Goal: Obtain resource: Download file/media

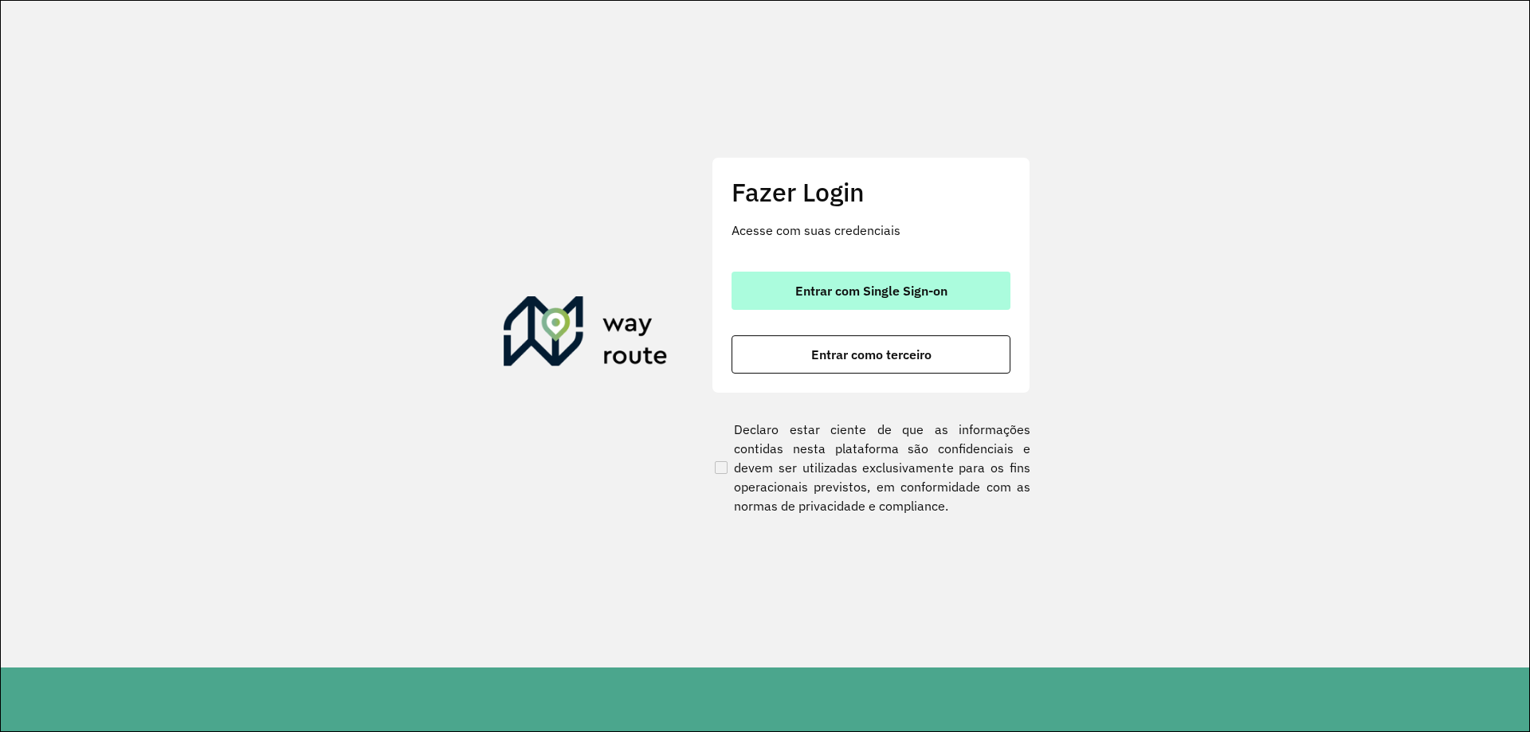
click at [887, 300] on button "Entrar com Single Sign-on" at bounding box center [870, 291] width 279 height 38
click at [792, 280] on button "Entrar com Single Sign-on" at bounding box center [870, 291] width 279 height 38
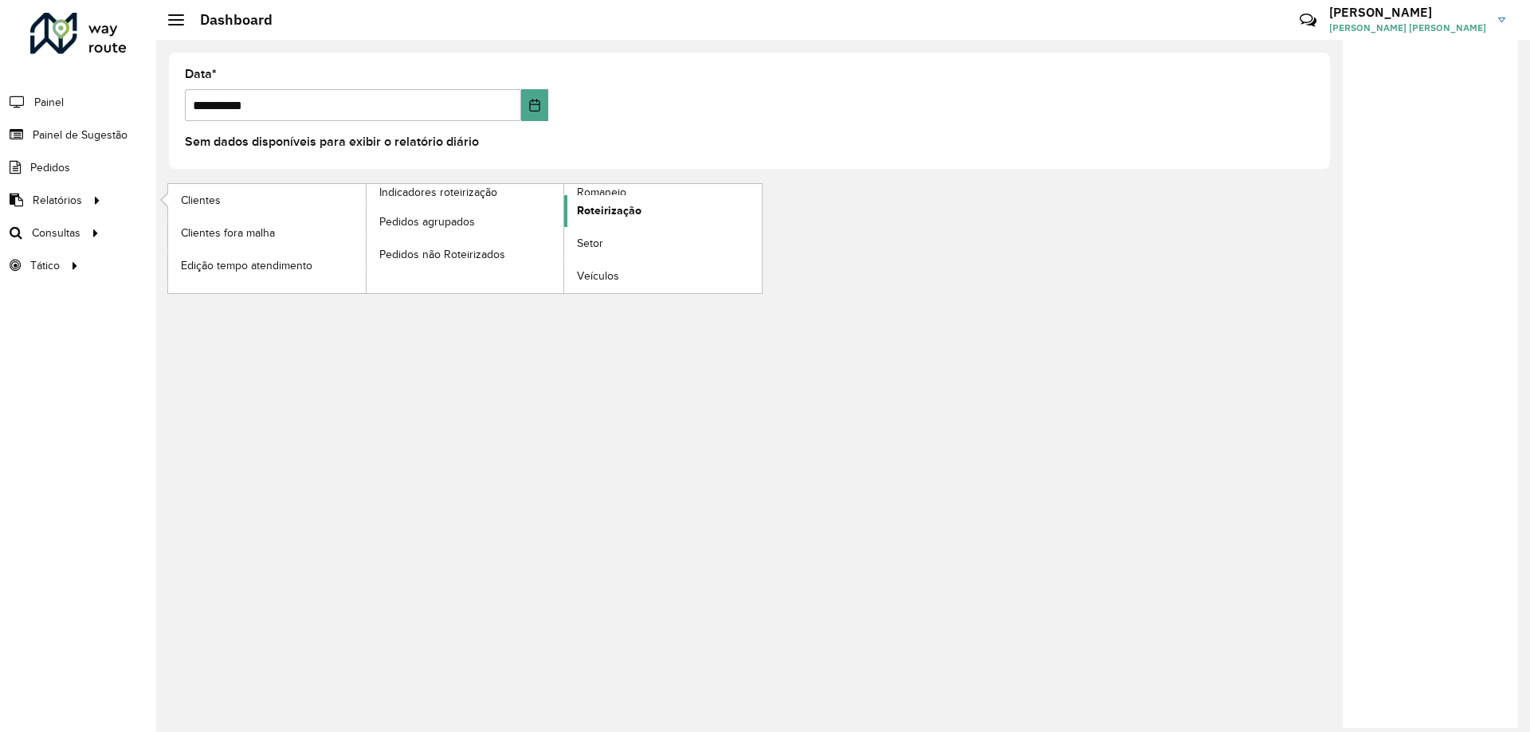
click at [609, 216] on span "Roteirização" at bounding box center [609, 210] width 65 height 17
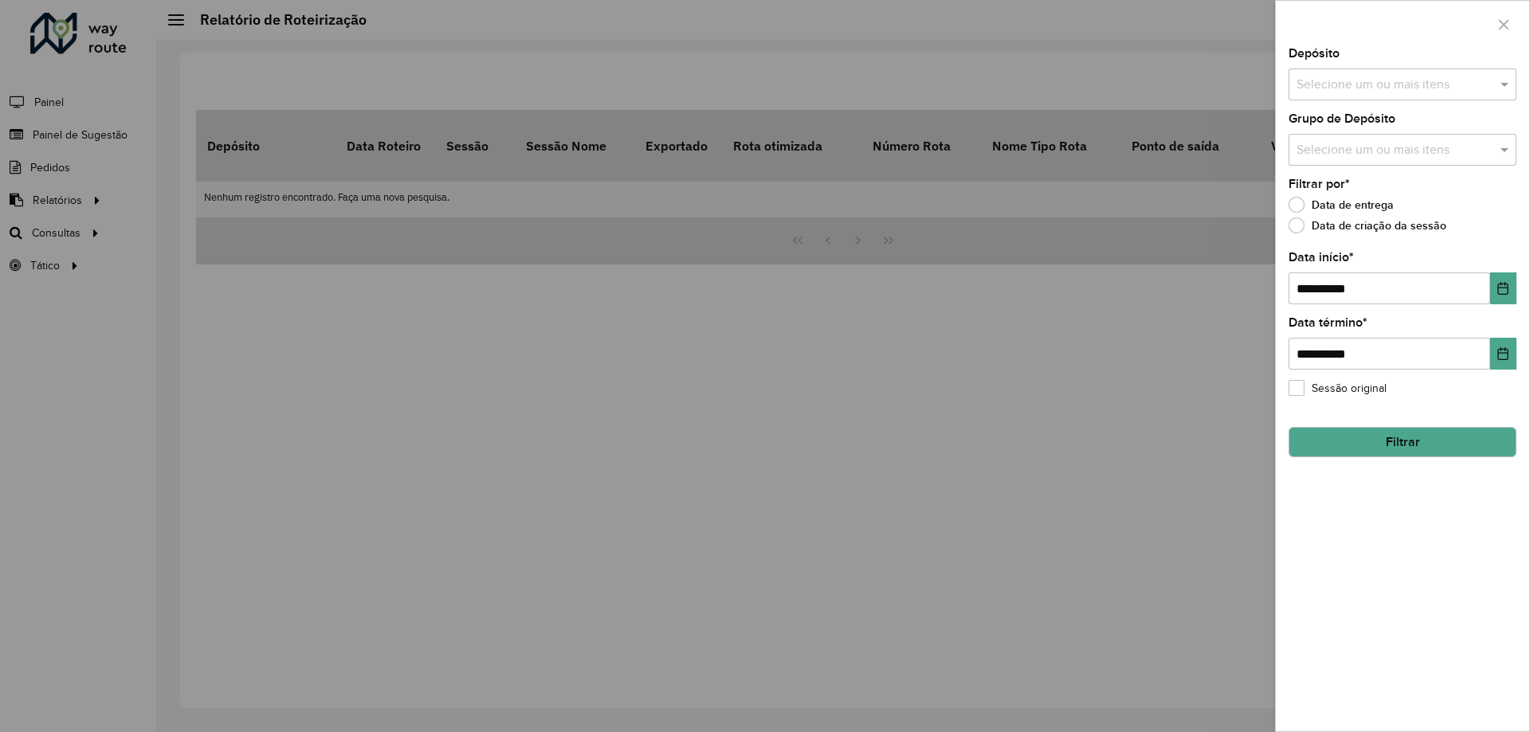
click at [1322, 88] on input "text" at bounding box center [1394, 85] width 204 height 19
click at [1305, 155] on div "CDD [GEOGRAPHIC_DATA]" at bounding box center [1402, 164] width 226 height 27
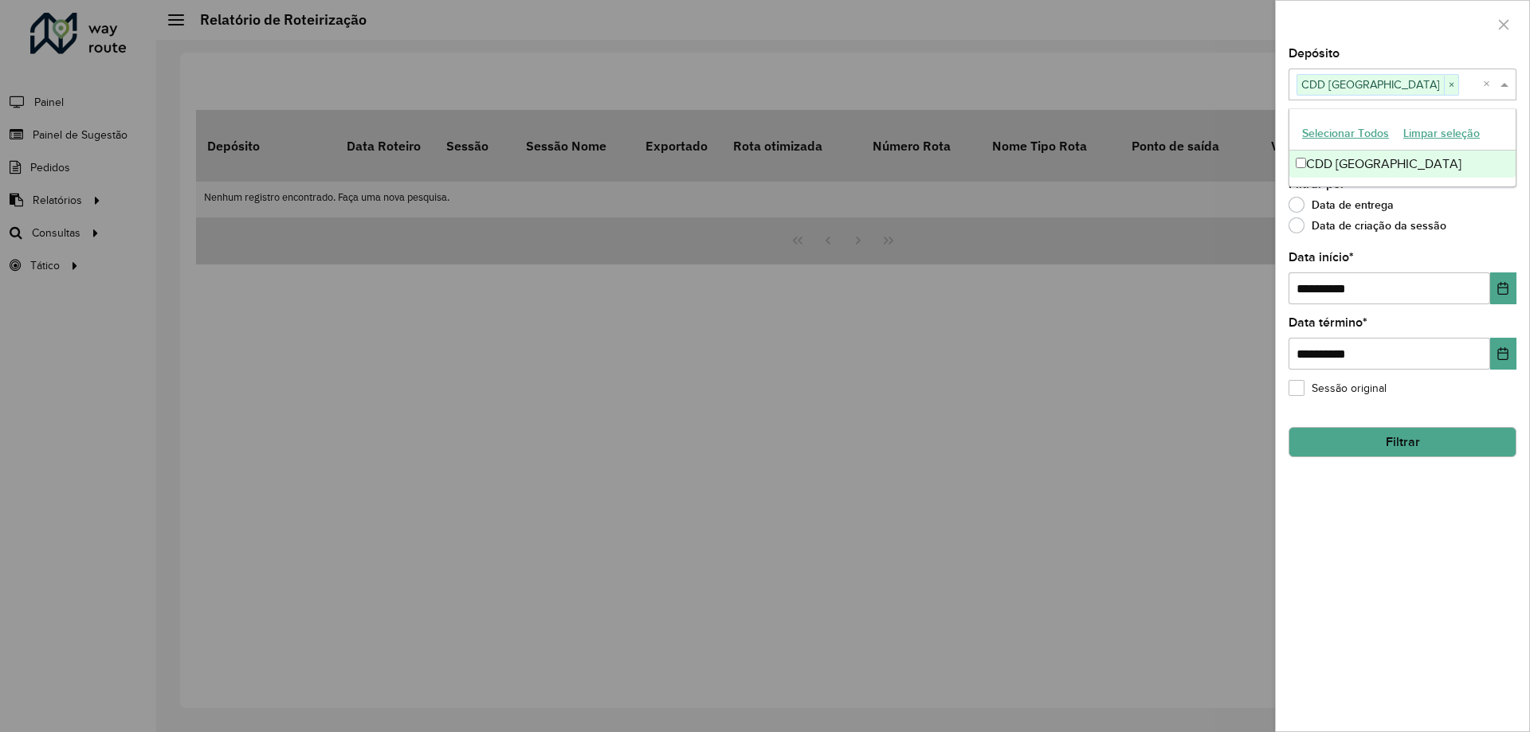
click at [1510, 86] on span at bounding box center [1506, 84] width 20 height 19
click at [1377, 168] on div "**********" at bounding box center [1401, 390] width 253 height 684
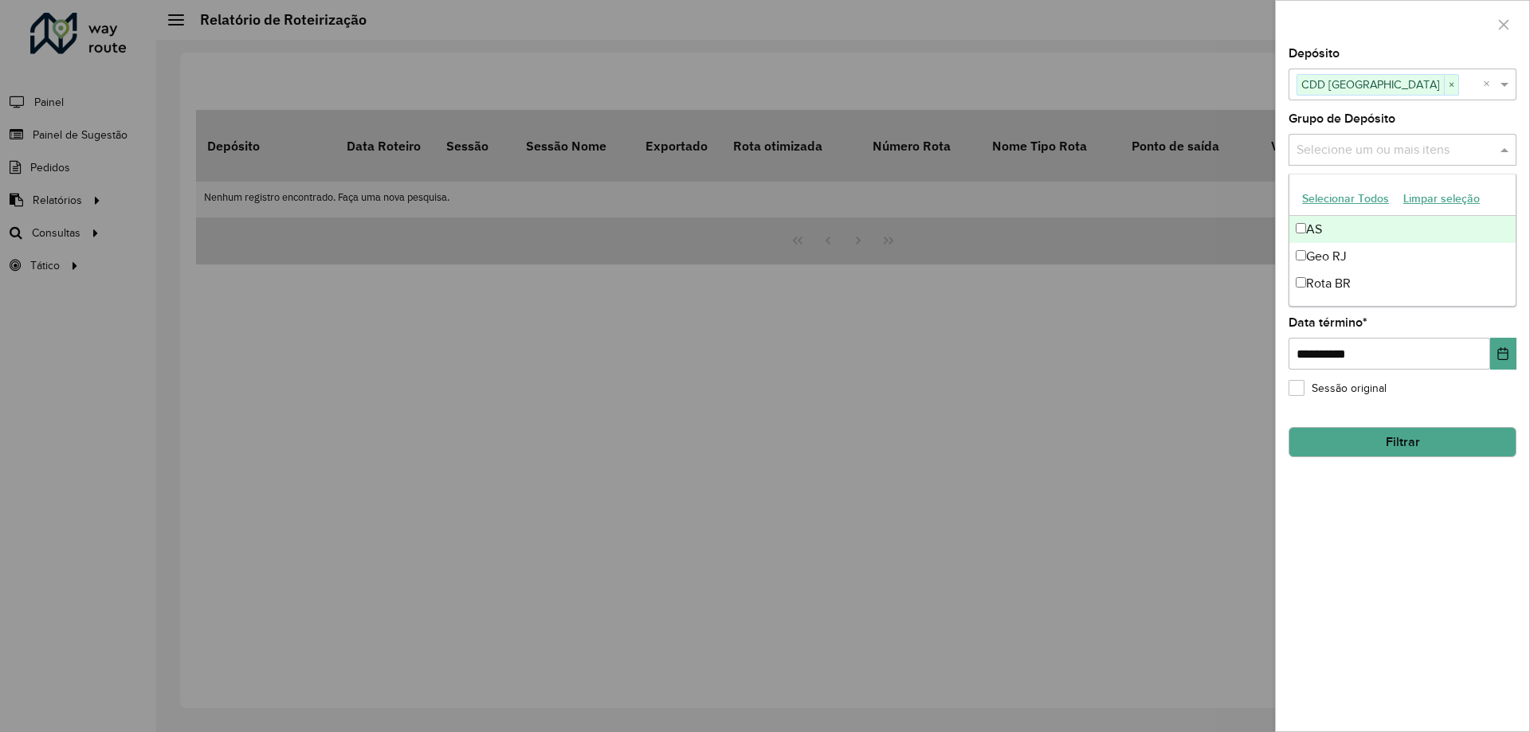
click at [1362, 153] on input "text" at bounding box center [1394, 150] width 204 height 19
click at [1506, 151] on span at bounding box center [1506, 149] width 20 height 19
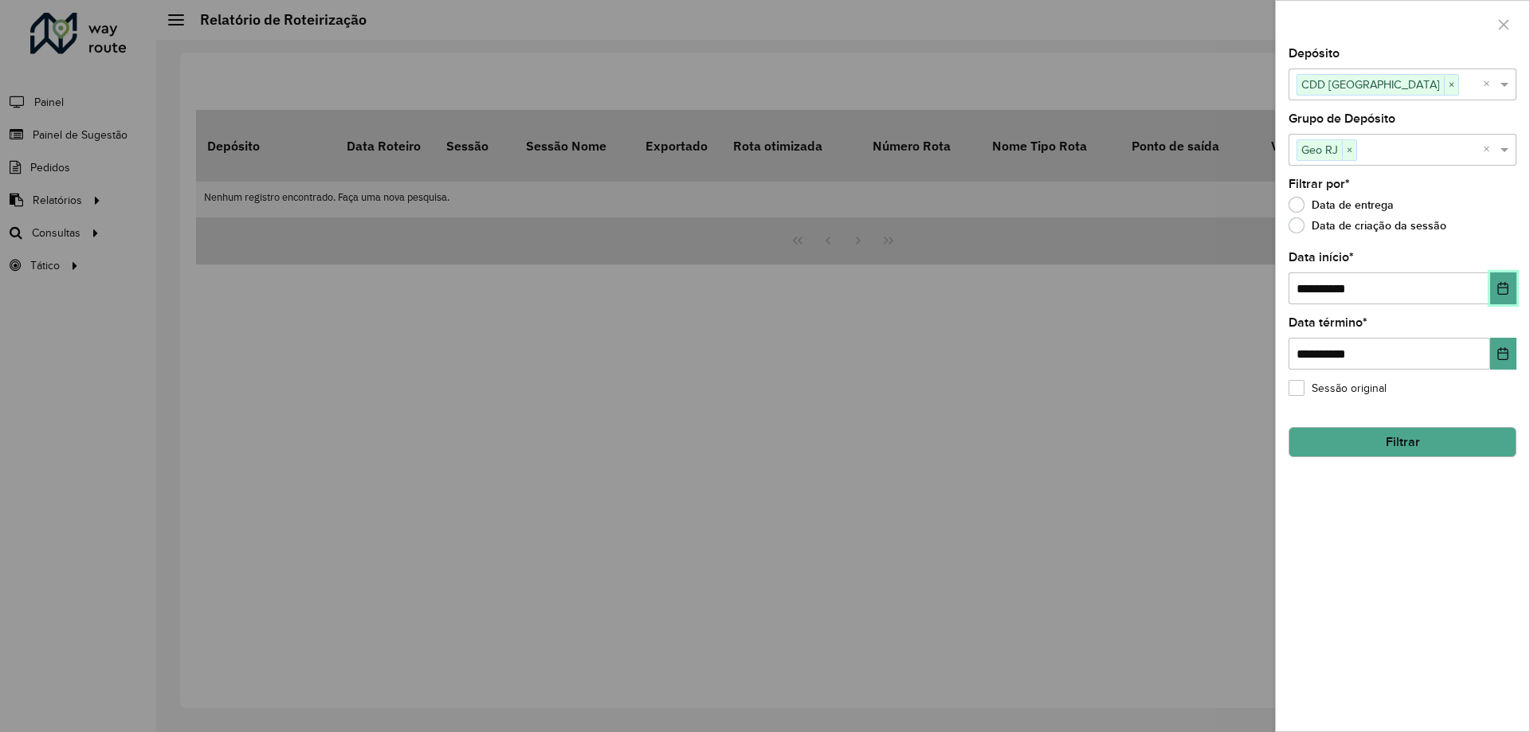
click at [1491, 285] on button "Choose Date" at bounding box center [1503, 288] width 26 height 32
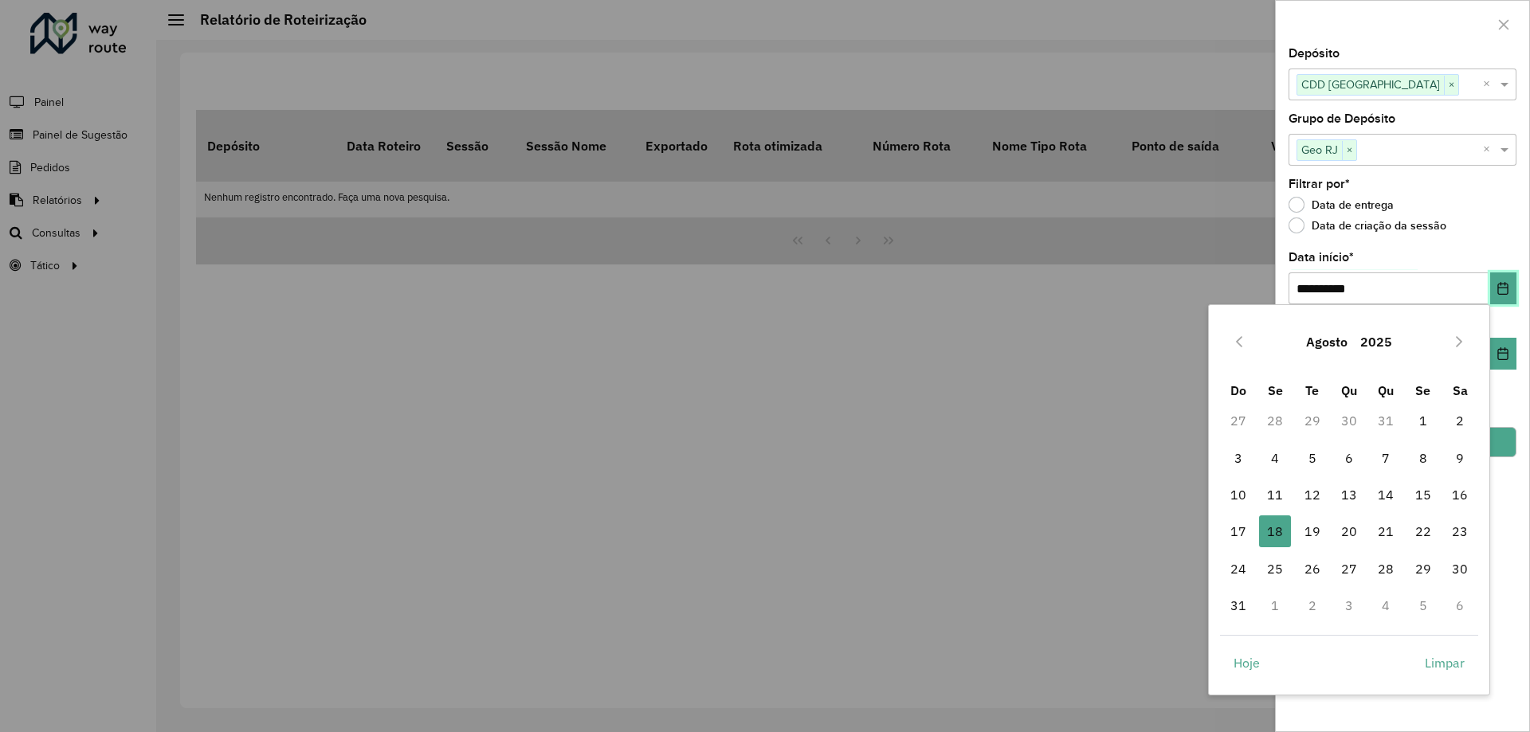
click at [1506, 290] on icon "Choose Date" at bounding box center [1502, 288] width 13 height 13
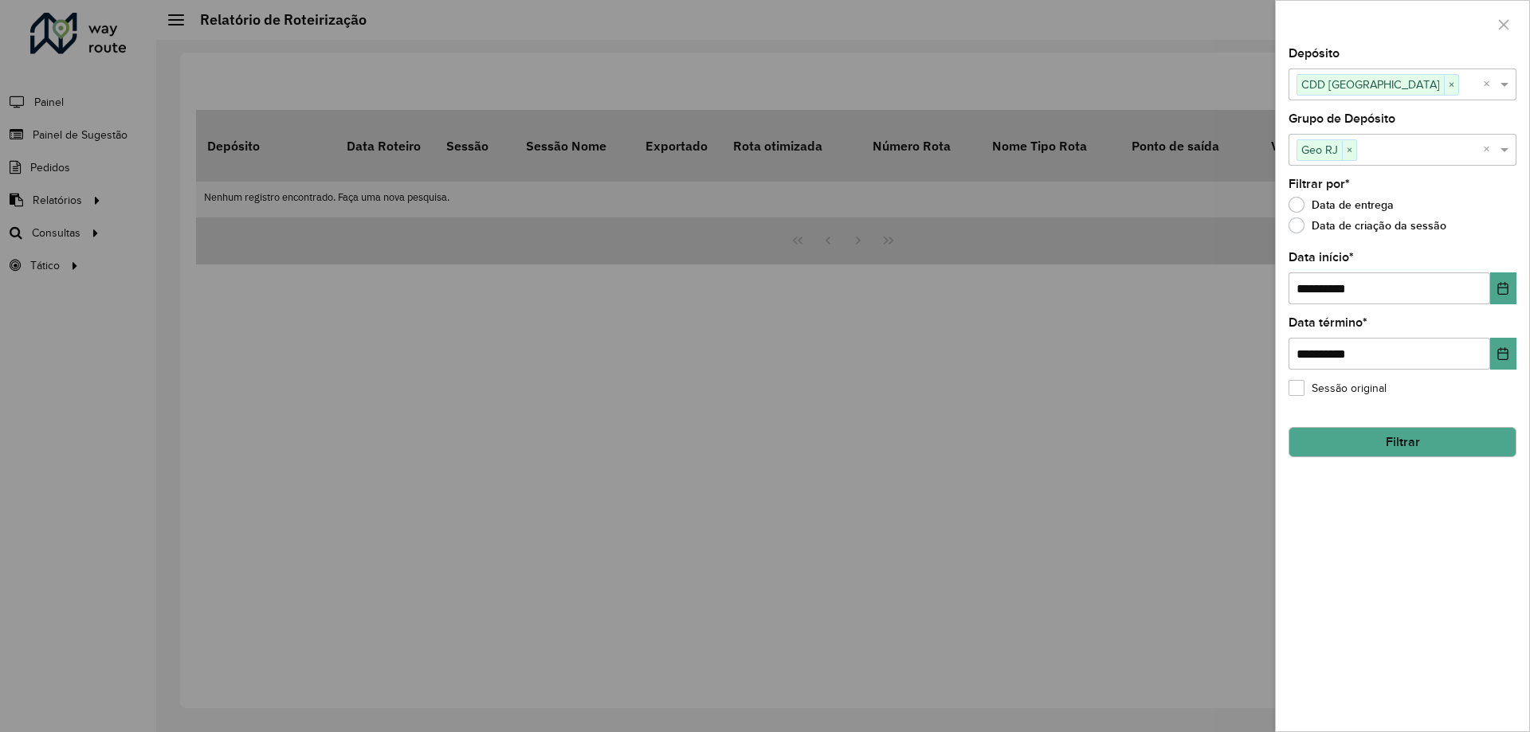
click at [1457, 442] on button "Filtrar" at bounding box center [1402, 442] width 228 height 30
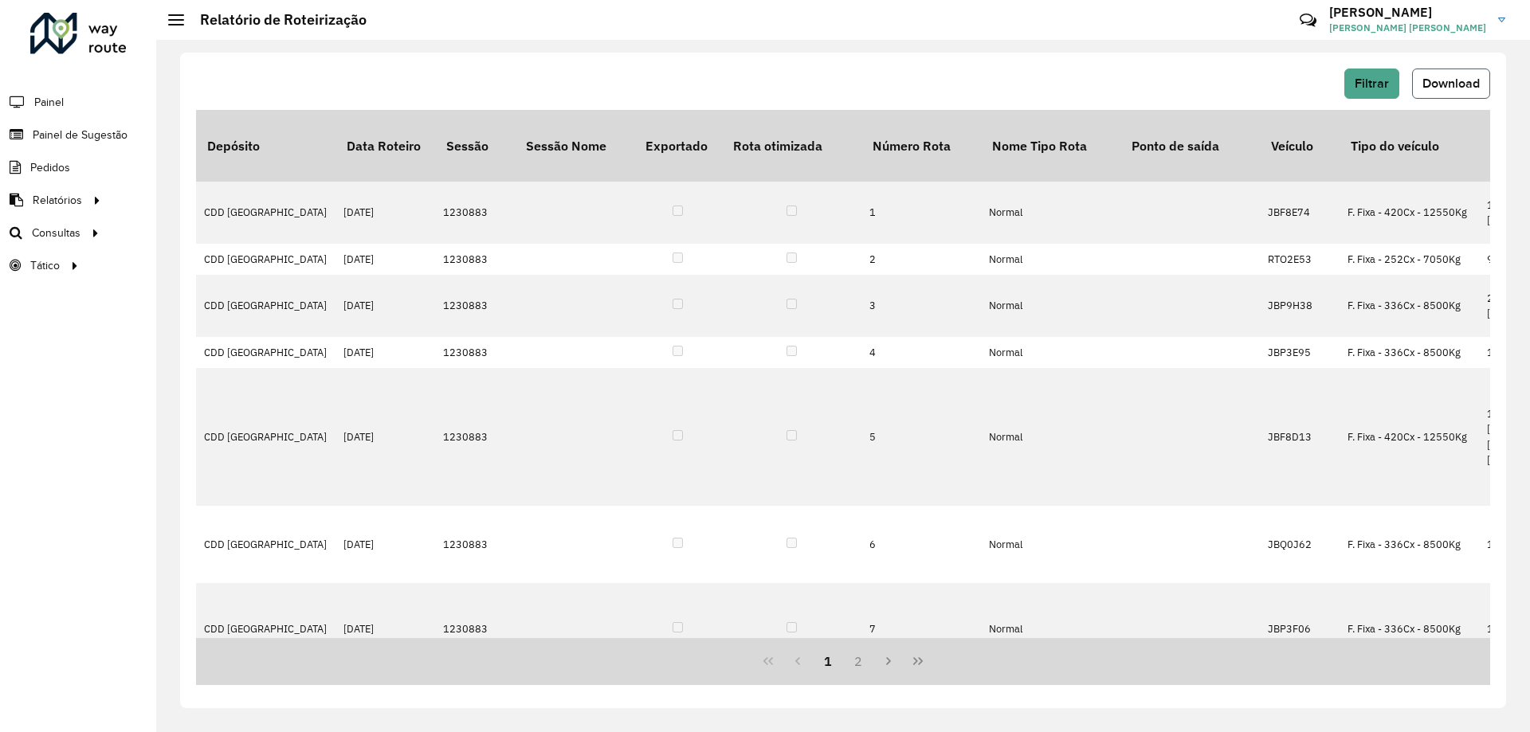
click at [1446, 95] on button "Download" at bounding box center [1451, 84] width 78 height 30
click at [1373, 81] on span "Filtrar" at bounding box center [1371, 83] width 34 height 14
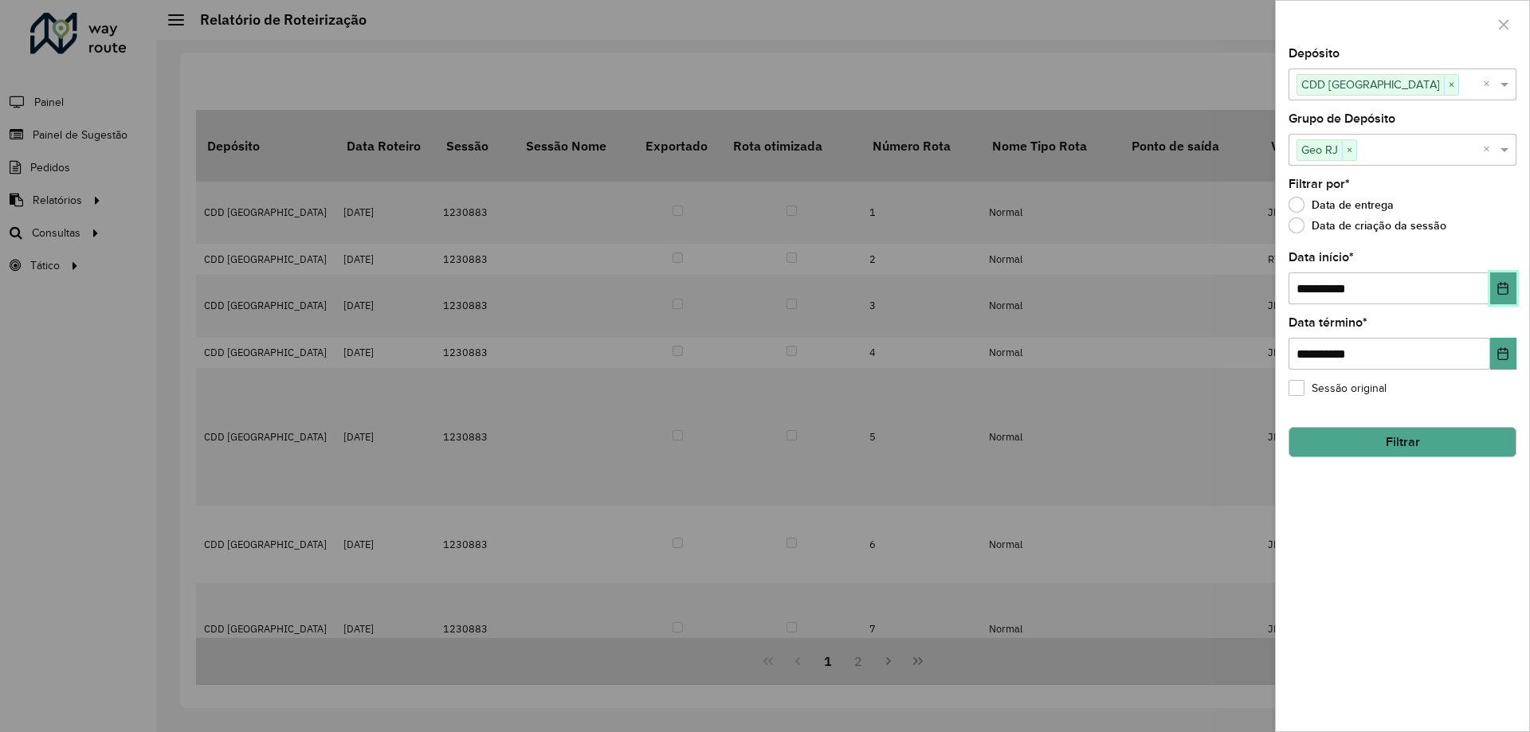
click at [1491, 282] on button "Choose Date" at bounding box center [1503, 288] width 26 height 32
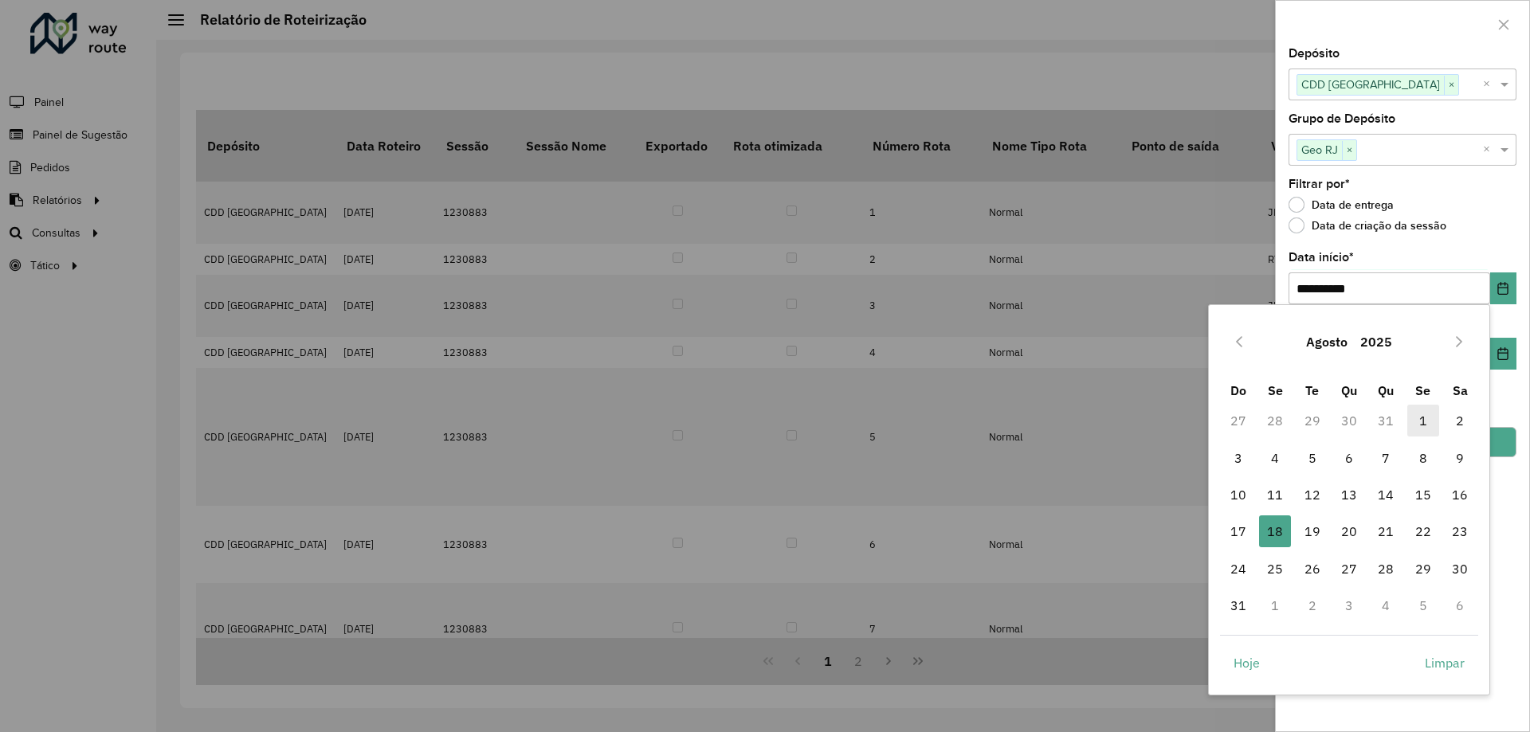
click at [1422, 421] on span "1" at bounding box center [1423, 421] width 32 height 32
type input "**********"
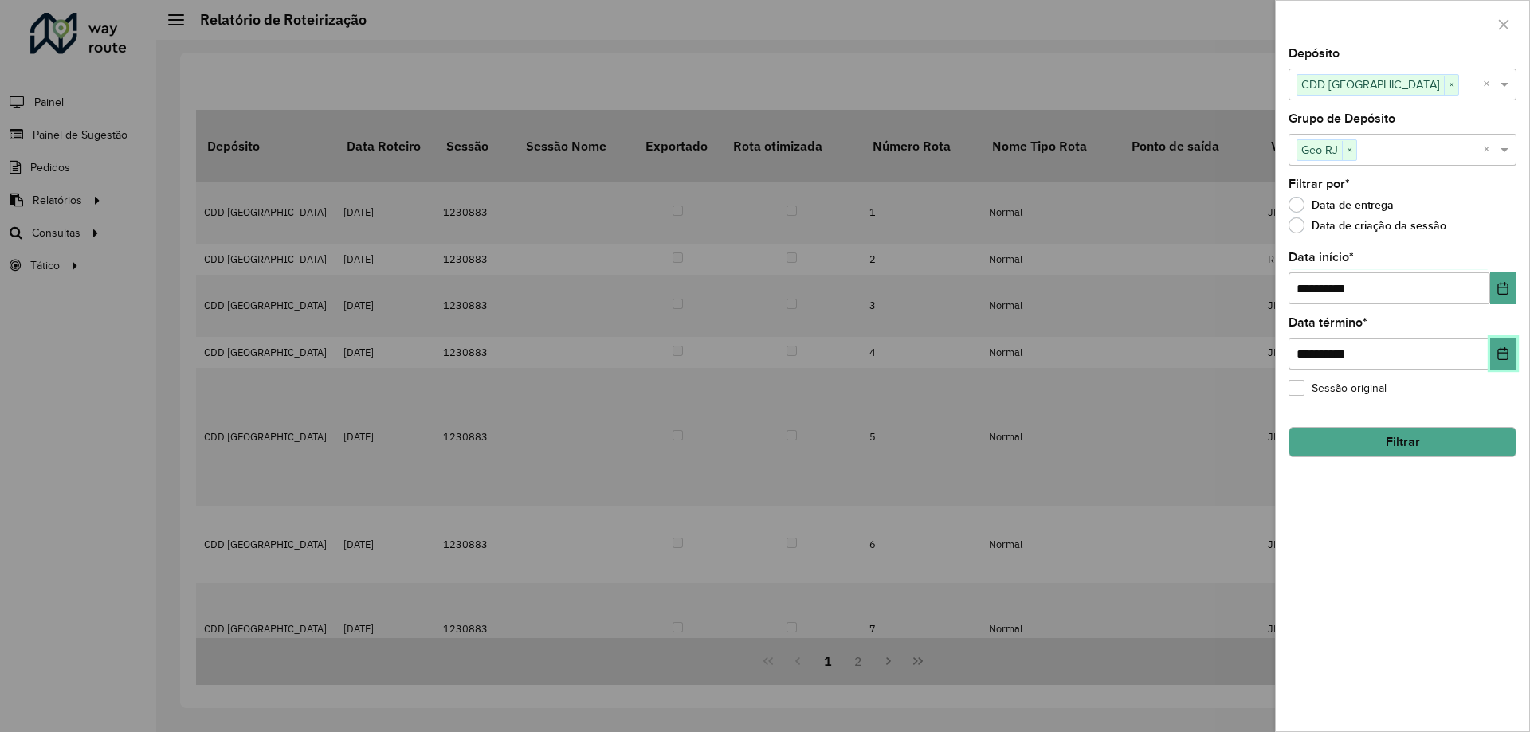
click at [1496, 358] on icon "Choose Date" at bounding box center [1502, 353] width 13 height 13
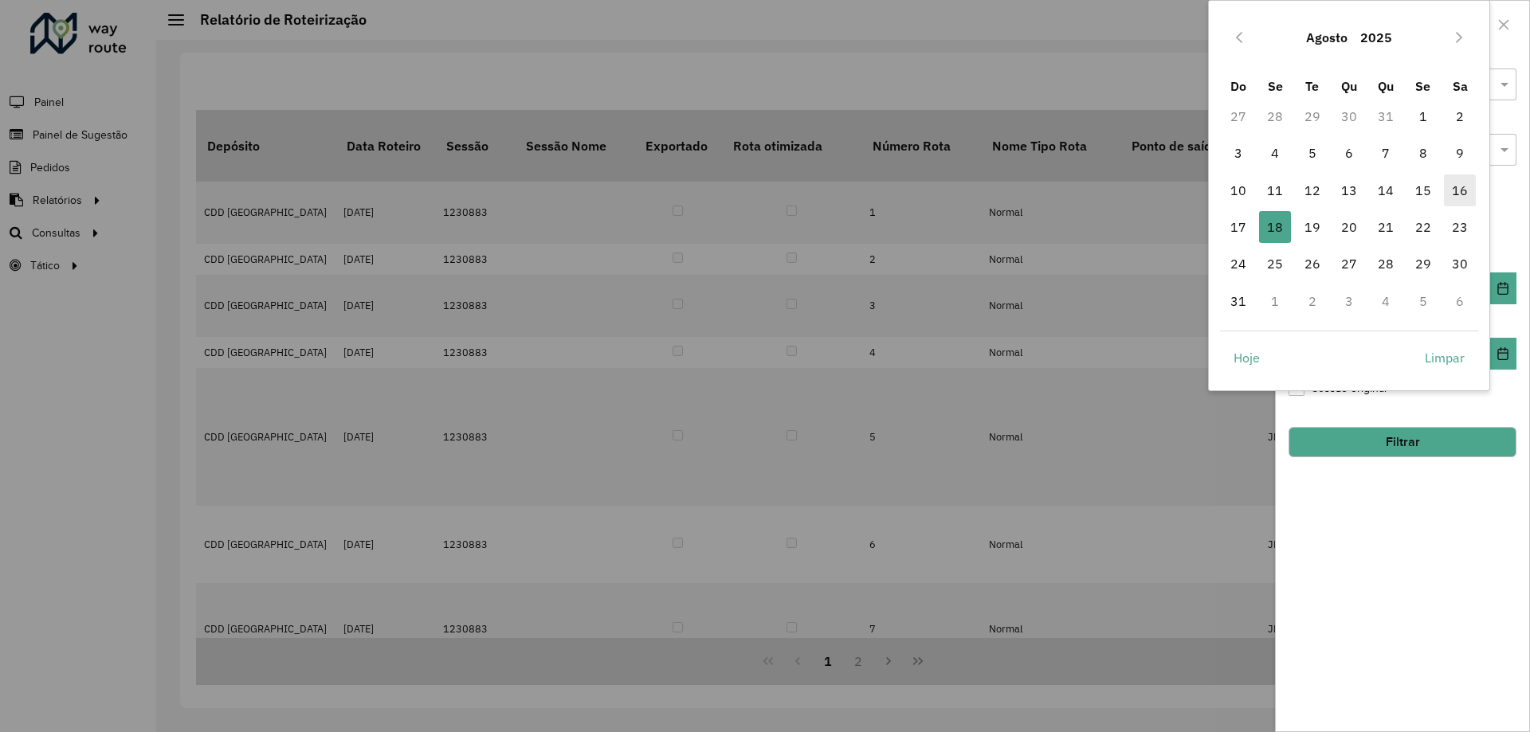
click at [1460, 198] on span "16" at bounding box center [1460, 190] width 32 height 32
type input "**********"
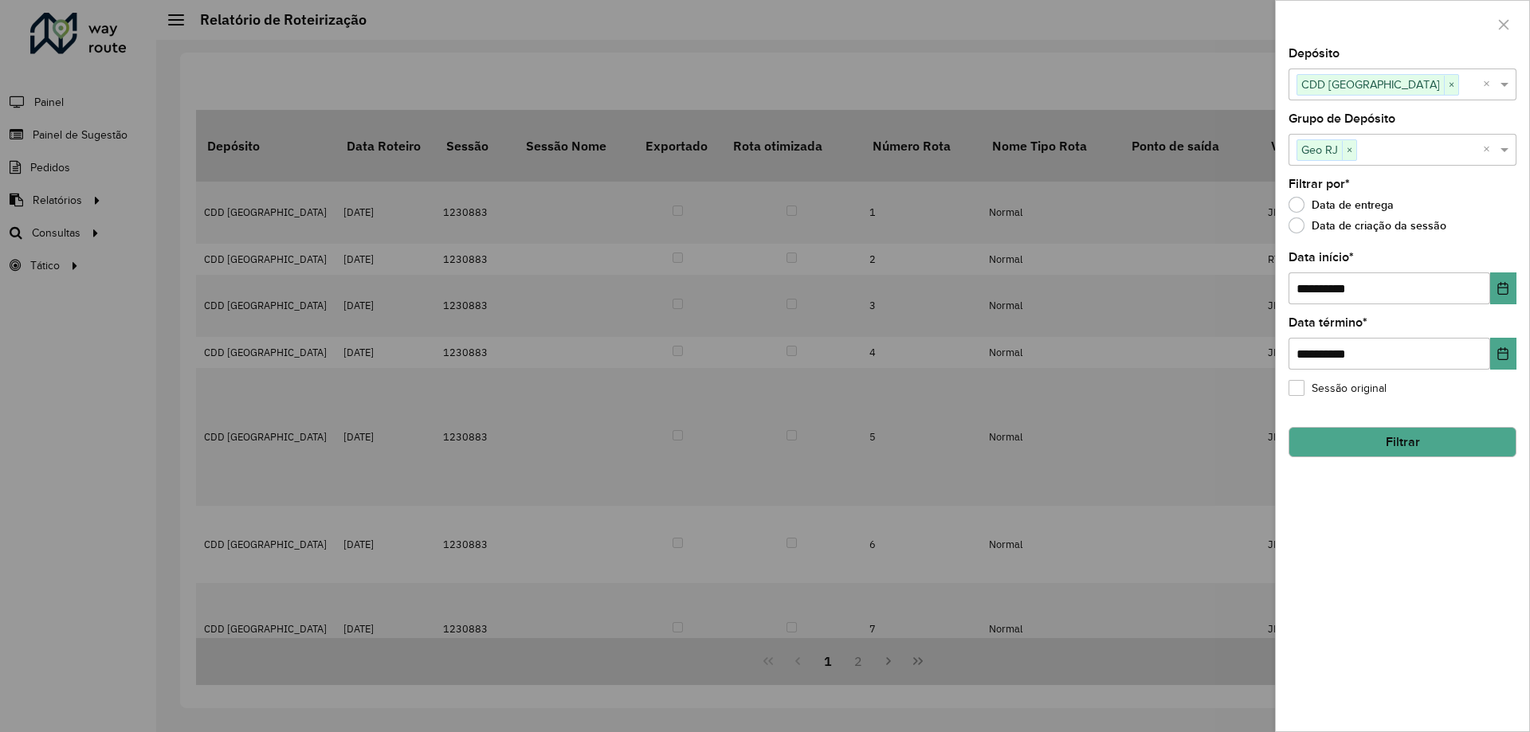
click at [1402, 445] on button "Filtrar" at bounding box center [1402, 442] width 228 height 30
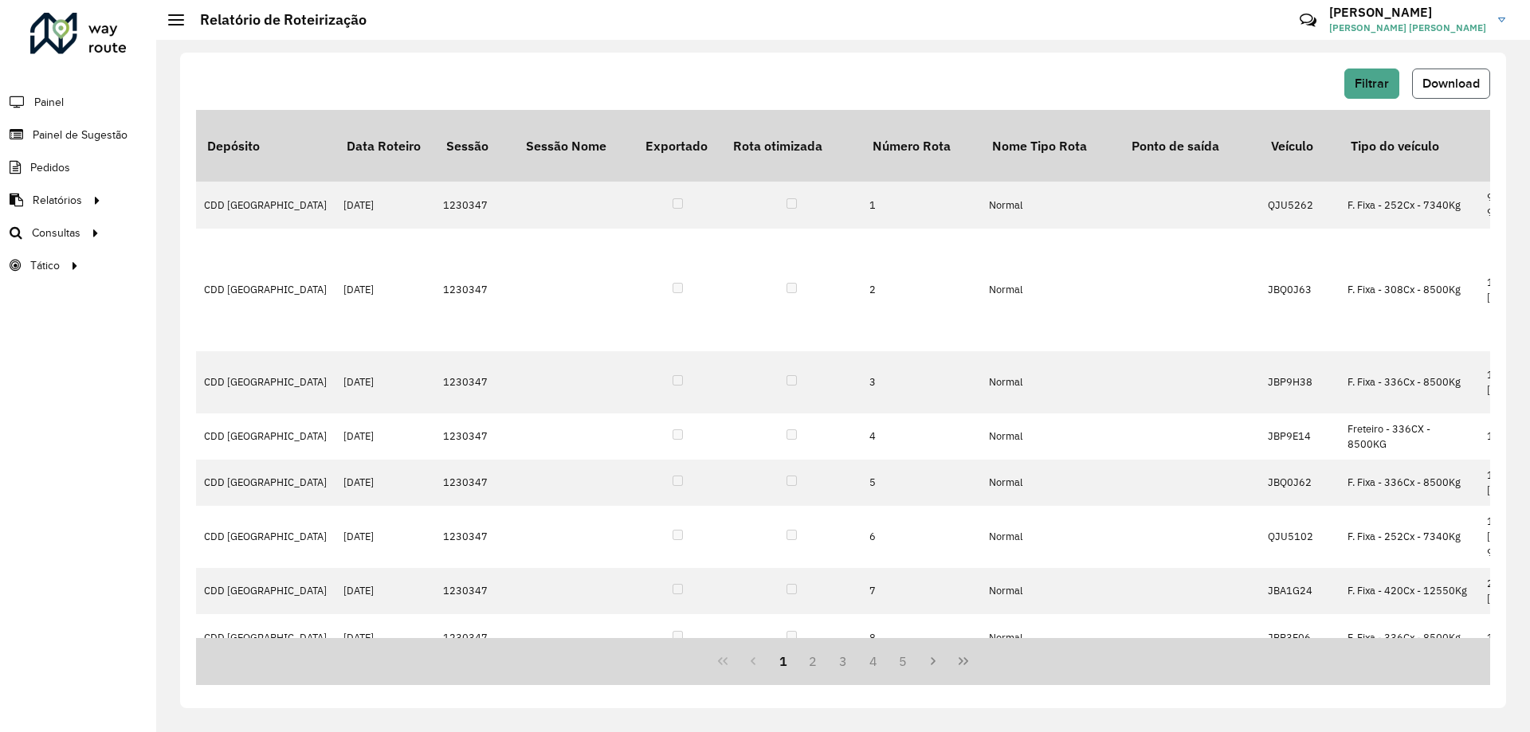
click at [1444, 80] on span "Download" at bounding box center [1450, 83] width 57 height 14
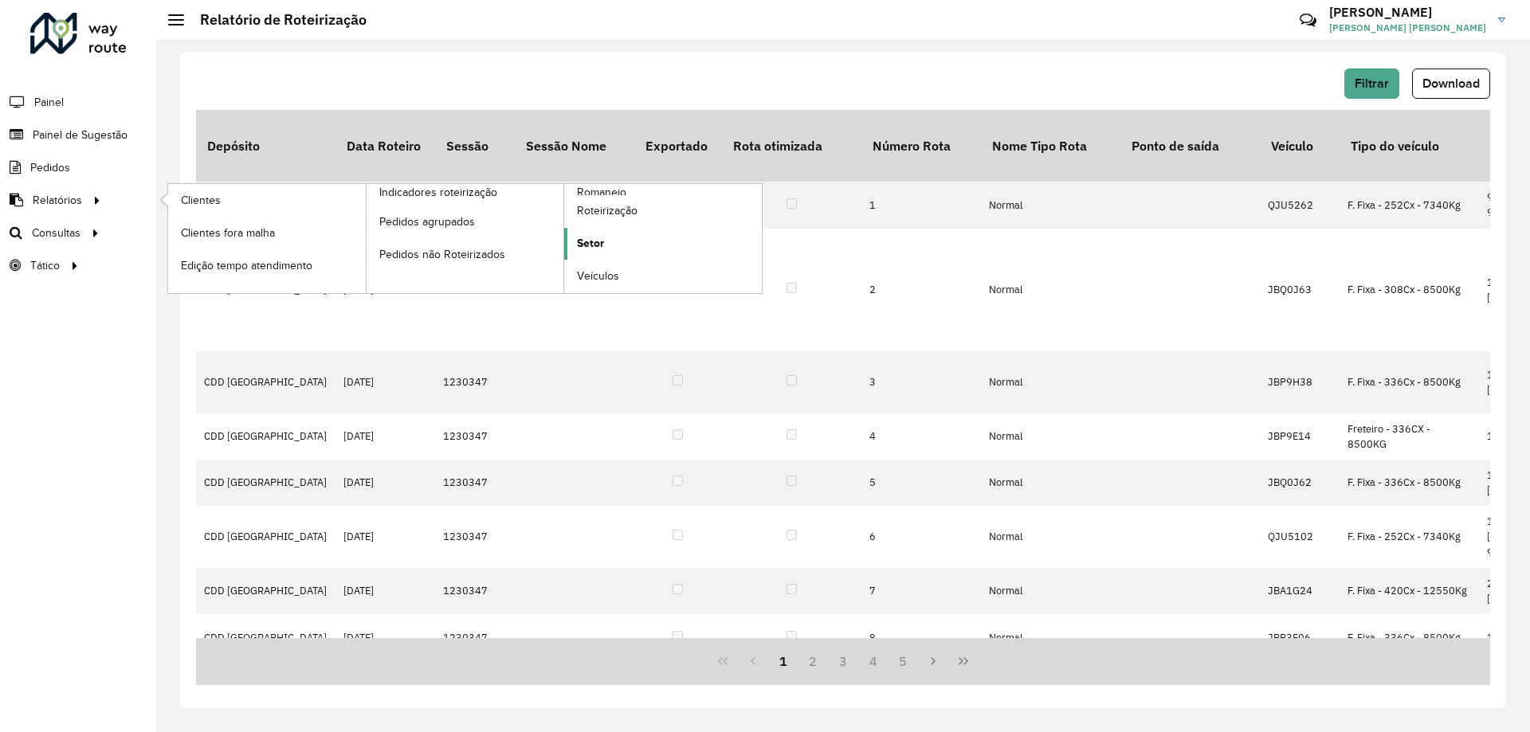
click at [585, 245] on span "Setor" at bounding box center [590, 243] width 27 height 17
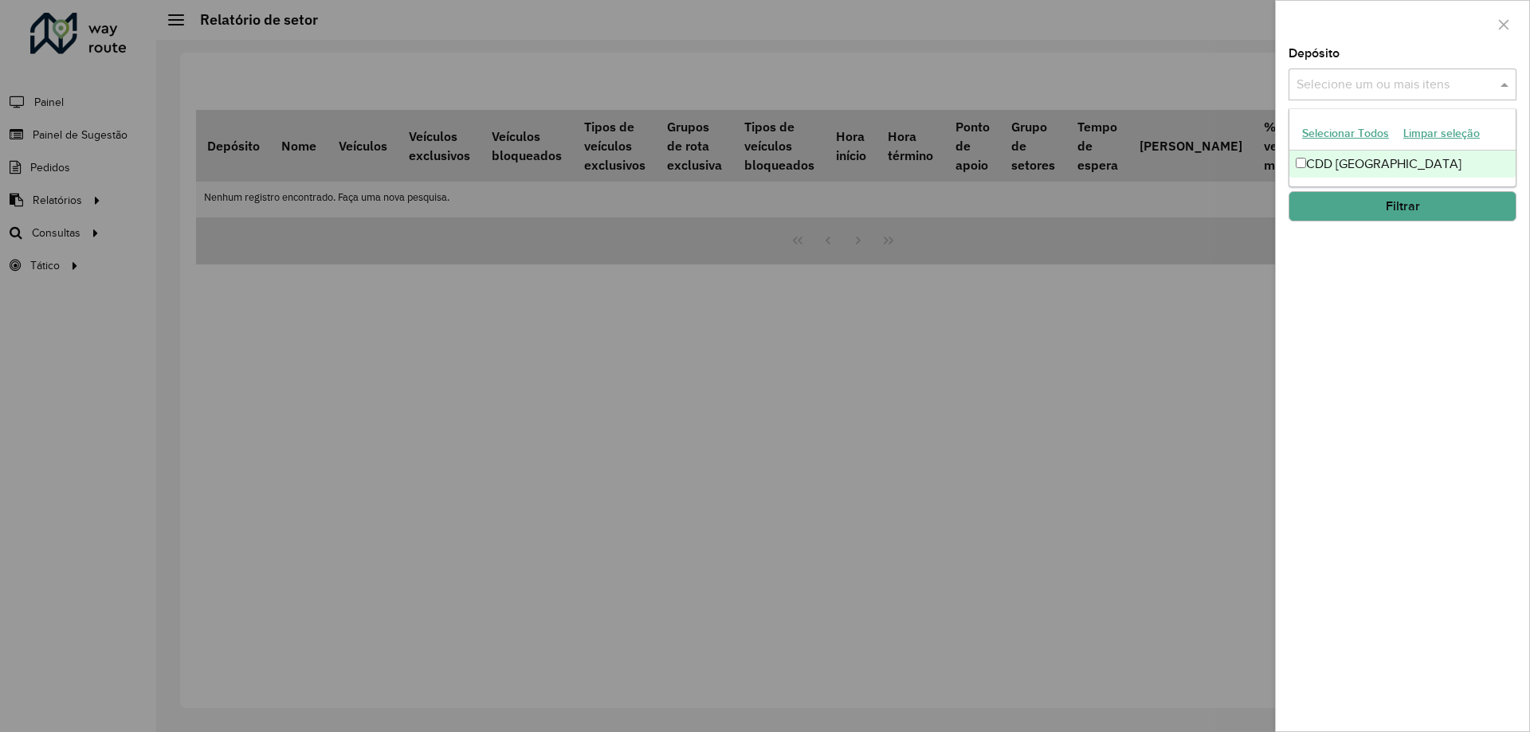
click at [1342, 80] on input "text" at bounding box center [1394, 85] width 204 height 19
click at [1295, 162] on div "CDD Petropolis" at bounding box center [1402, 164] width 226 height 27
click at [1507, 92] on span at bounding box center [1506, 84] width 20 height 19
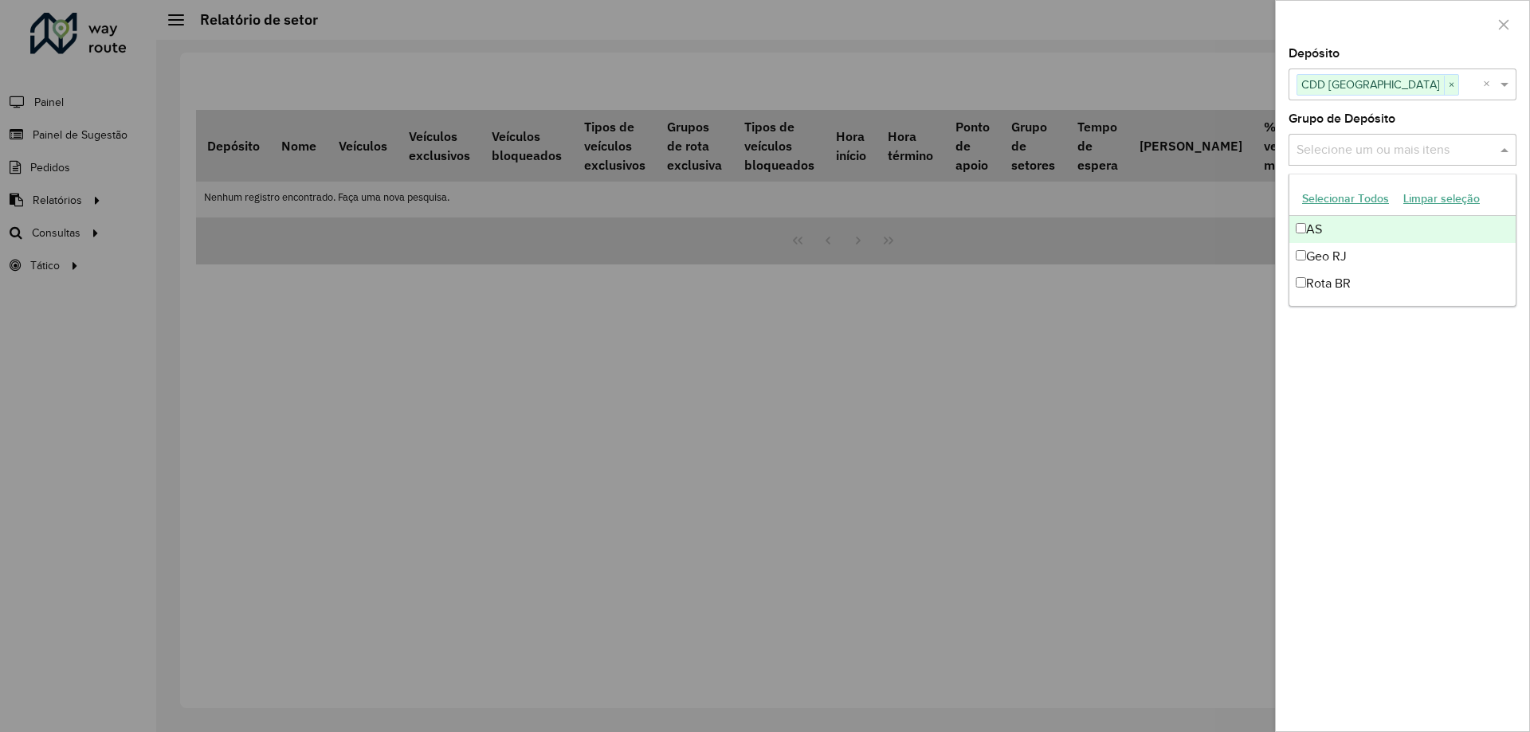
click at [1470, 155] on input "text" at bounding box center [1394, 150] width 204 height 19
click at [1324, 261] on div "Geo RJ" at bounding box center [1402, 256] width 226 height 27
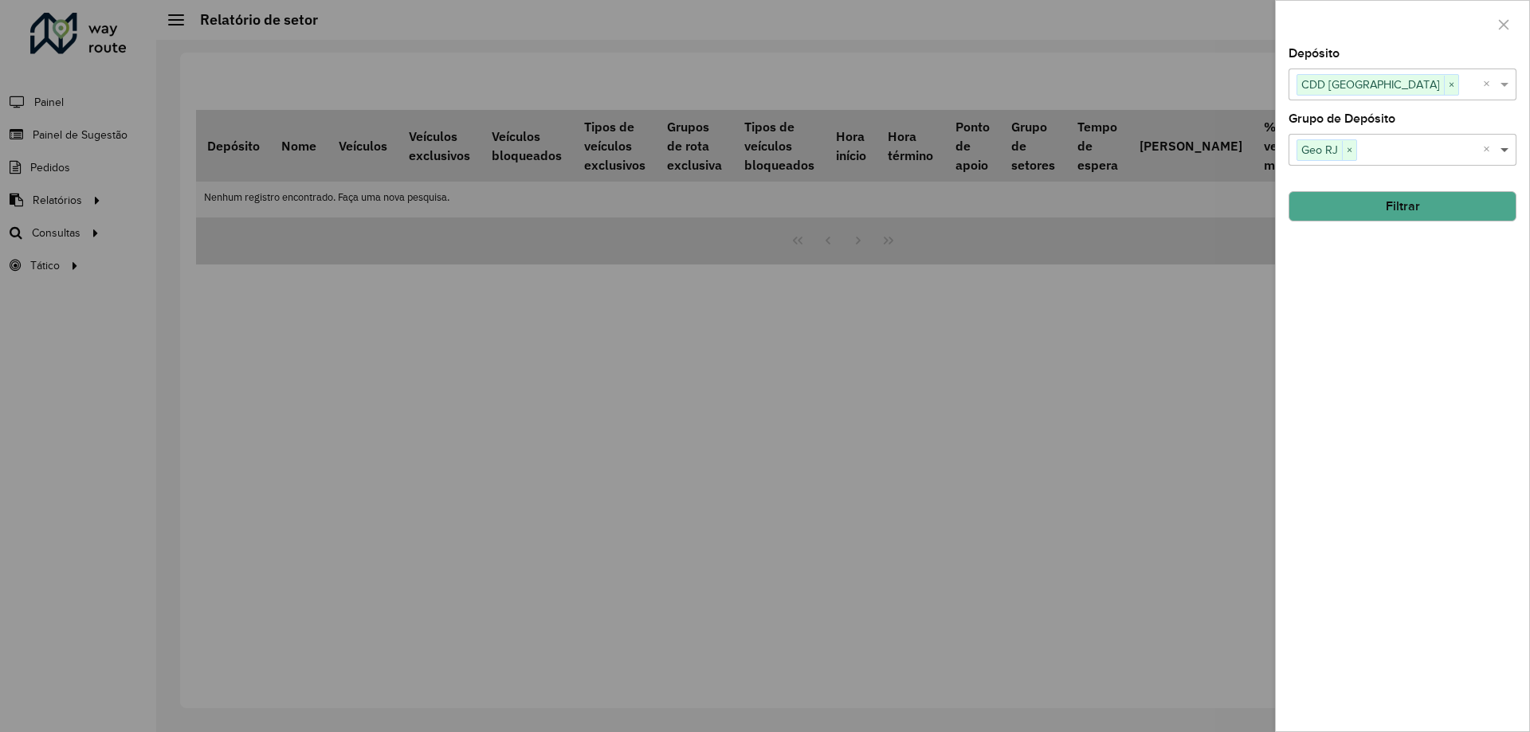
click at [1509, 147] on span at bounding box center [1506, 149] width 20 height 19
click at [1441, 214] on button "Filtrar" at bounding box center [1402, 206] width 228 height 30
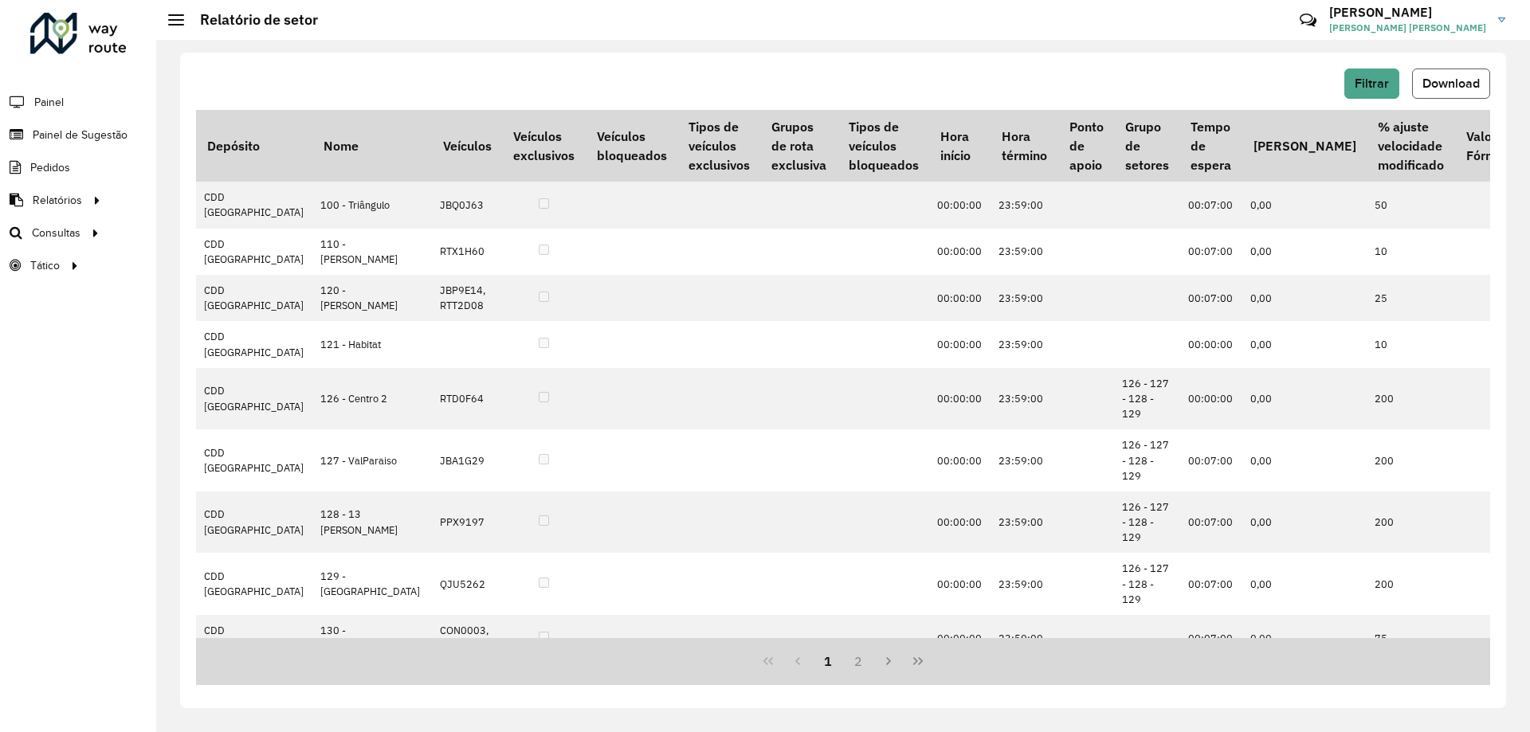
click at [1447, 84] on span "Download" at bounding box center [1450, 83] width 57 height 14
